Goal: Navigation & Orientation: Find specific page/section

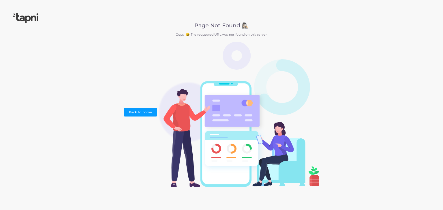
click at [75, 28] on div "Page Not Found 🕵🏻‍♀️ Oops! 😖 The requested URL was not found on this server. Ba…" at bounding box center [221, 105] width 443 height 210
click at [24, 20] on img at bounding box center [26, 18] width 26 height 11
